Goal: Task Accomplishment & Management: Manage account settings

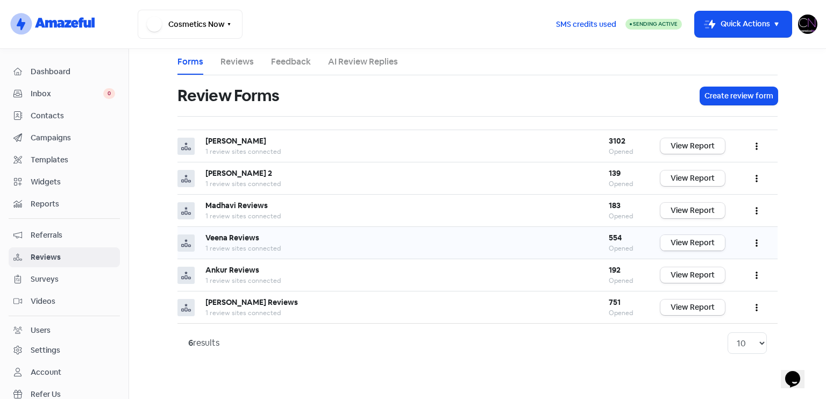
click at [690, 236] on link "View Report" at bounding box center [692, 243] width 65 height 16
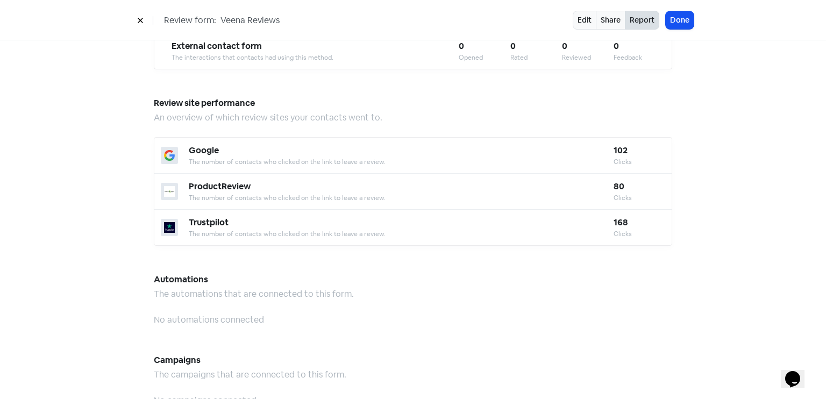
scroll to position [1105, 0]
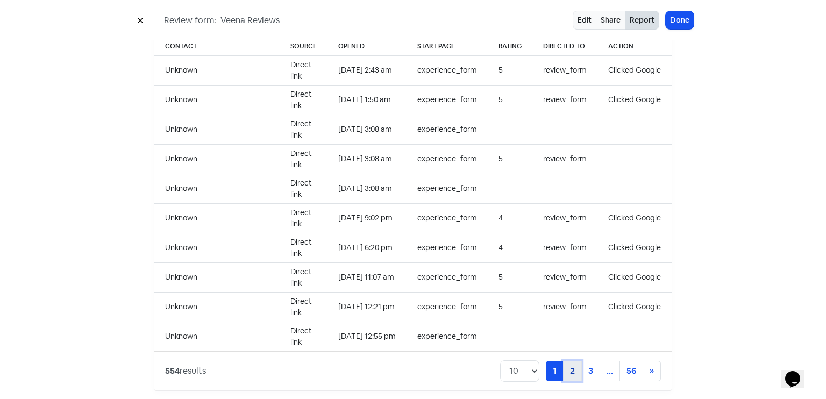
click at [577, 365] on link "2" at bounding box center [572, 371] width 19 height 20
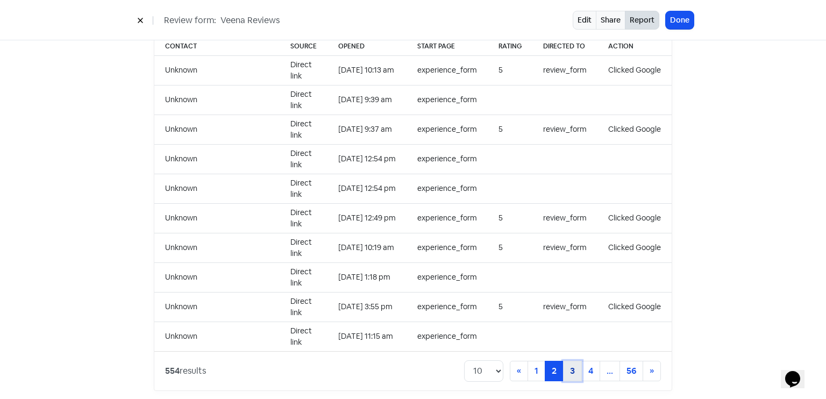
click at [564, 361] on link "3" at bounding box center [572, 371] width 19 height 20
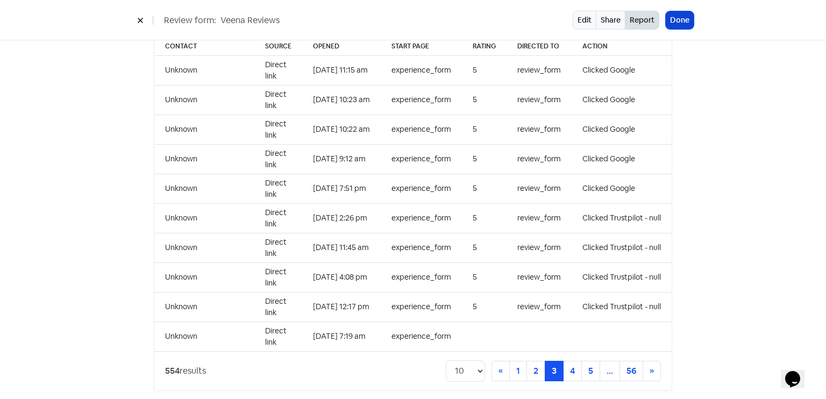
click at [690, 19] on button "Done" at bounding box center [680, 20] width 28 height 18
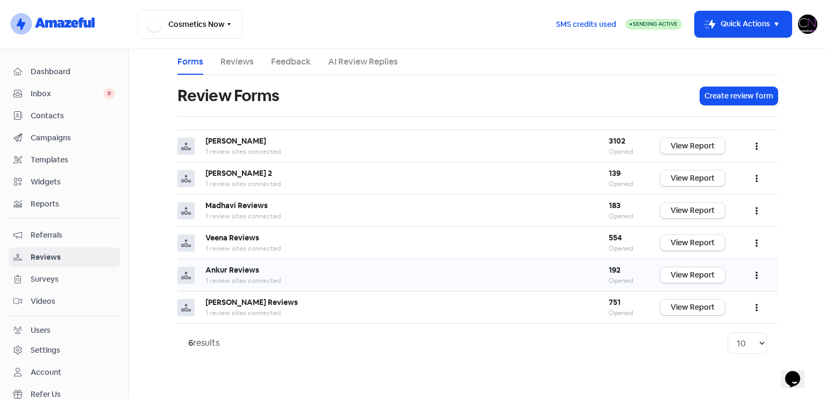
click at [716, 279] on link "View Report" at bounding box center [692, 275] width 65 height 16
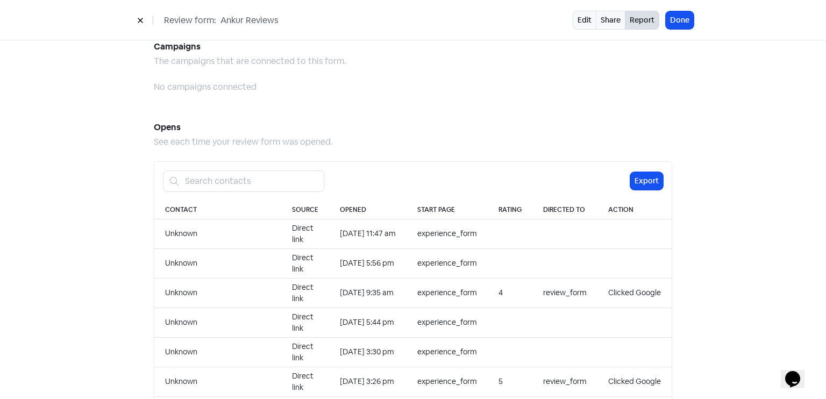
scroll to position [1105, 0]
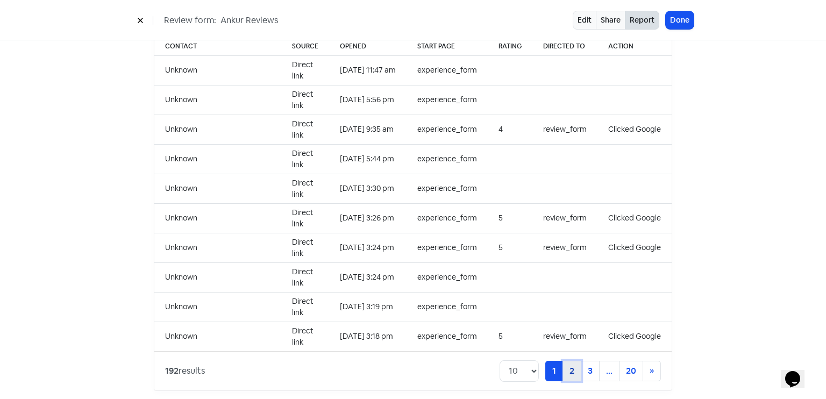
click at [576, 361] on link "2" at bounding box center [572, 371] width 19 height 20
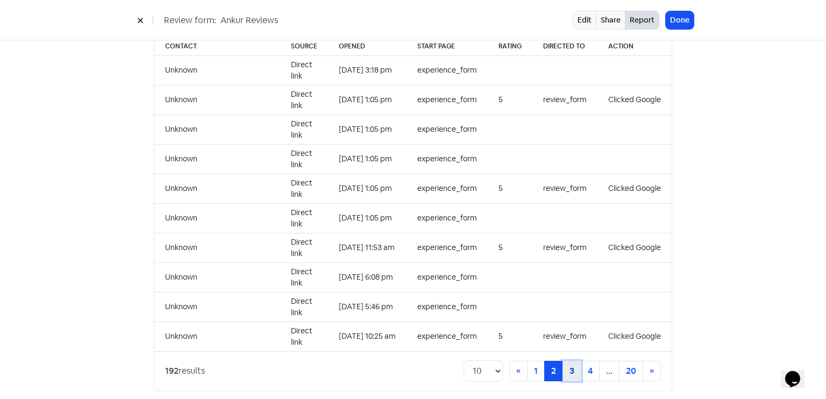
click at [564, 361] on link "3" at bounding box center [572, 371] width 19 height 20
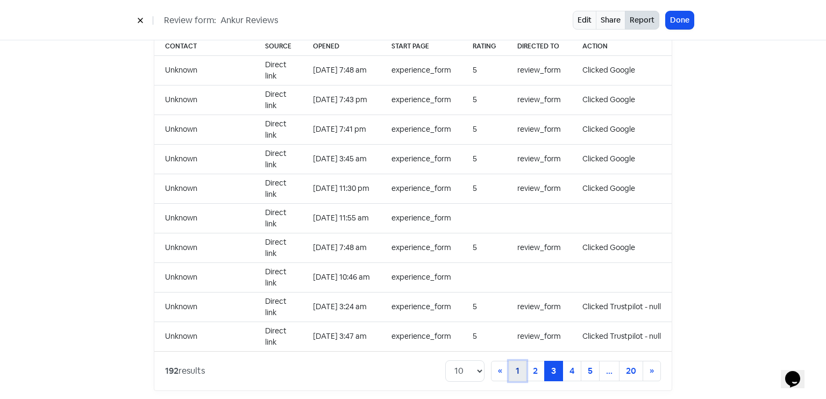
click at [509, 361] on link "1" at bounding box center [518, 371] width 18 height 20
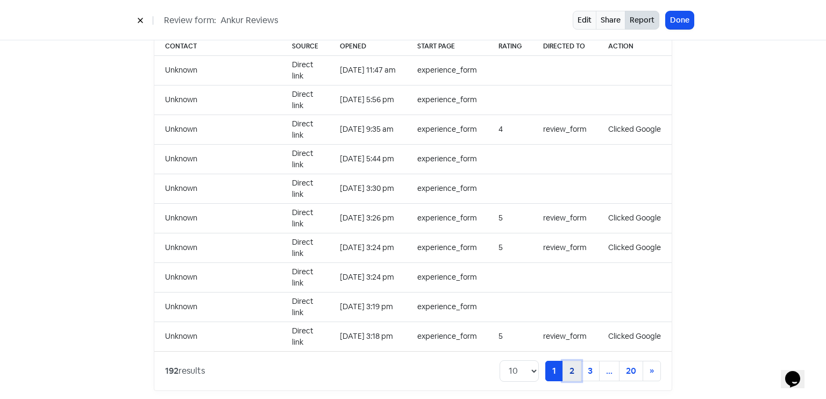
click at [576, 361] on link "2" at bounding box center [572, 371] width 19 height 20
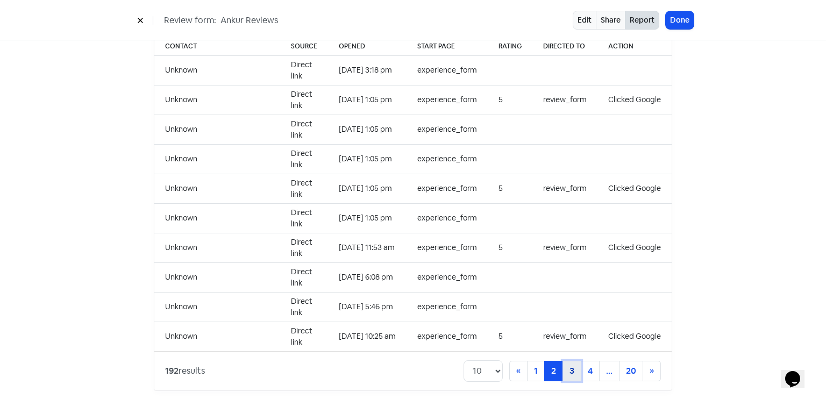
click at [576, 361] on link "3" at bounding box center [572, 371] width 19 height 20
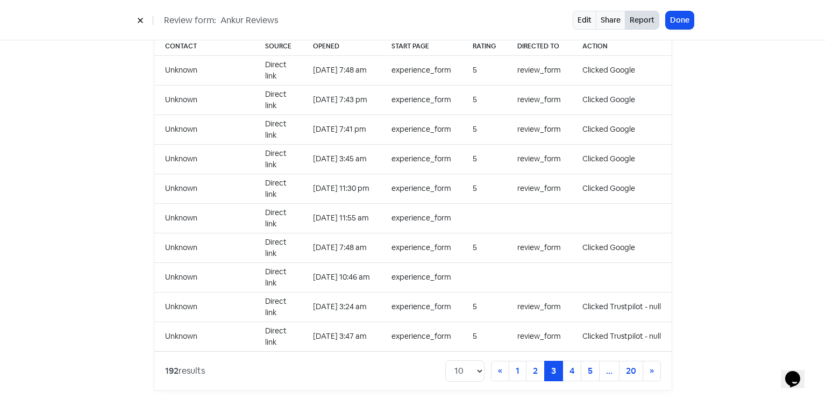
click at [671, 10] on div "Review form: Ankur Reviews Edit Share Report Done" at bounding box center [413, 20] width 826 height 40
click at [673, 13] on button "Done" at bounding box center [680, 20] width 28 height 18
